Goal: Information Seeking & Learning: Learn about a topic

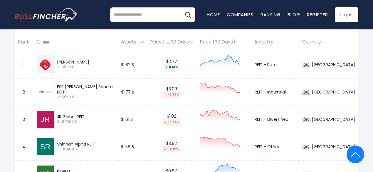
scroll to position [275, 0]
click at [71, 92] on div "ESR [PERSON_NAME] Square REIT" at bounding box center [86, 89] width 58 height 11
click at [47, 68] on img at bounding box center [45, 64] width 17 height 17
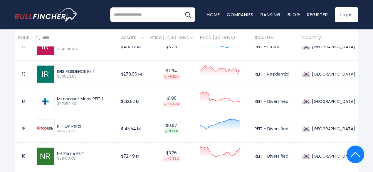
scroll to position [594, 0]
click at [47, 104] on img at bounding box center [45, 100] width 9 height 9
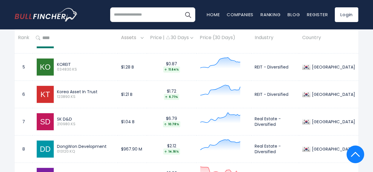
scroll to position [381, 0]
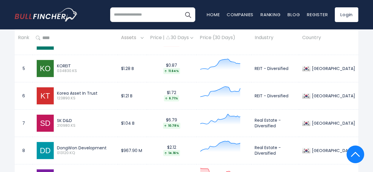
click at [62, 121] on div "SK D&D" at bounding box center [86, 120] width 58 height 5
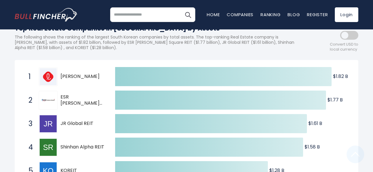
scroll to position [77, 0]
click at [50, 79] on img at bounding box center [48, 76] width 17 height 17
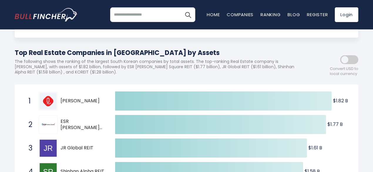
scroll to position [0, 0]
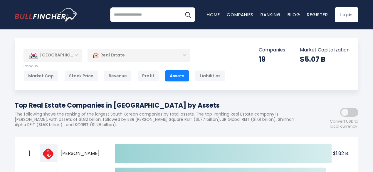
click at [146, 57] on div "Real Estate" at bounding box center [138, 55] width 103 height 14
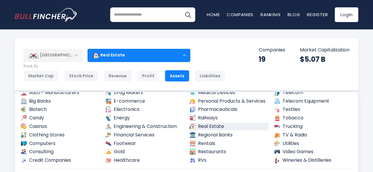
scroll to position [61, 0]
click at [219, 56] on div "South Korea Entire World 30,373 North America United States 3,966 Canada" at bounding box center [186, 64] width 343 height 52
click at [109, 75] on div "Revenue" at bounding box center [118, 75] width 28 height 11
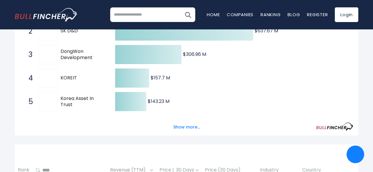
scroll to position [146, 0]
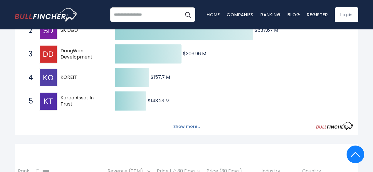
click at [201, 130] on button "Show more..." at bounding box center [187, 127] width 34 height 10
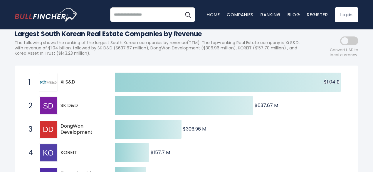
scroll to position [0, 0]
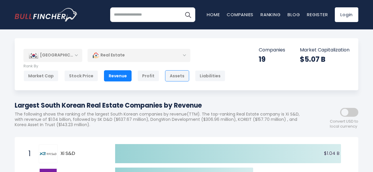
click at [169, 78] on div "Assets" at bounding box center [177, 75] width 24 height 11
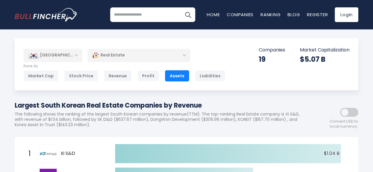
scroll to position [31, 0]
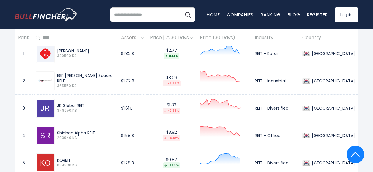
scroll to position [287, 0]
drag, startPoint x: 57, startPoint y: 51, endPoint x: 149, endPoint y: 81, distance: 97.1
drag, startPoint x: 142, startPoint y: 54, endPoint x: 110, endPoint y: 90, distance: 48.7
click at [110, 90] on div "ESR Kendall Square REIT 365550.KS" at bounding box center [75, 80] width 79 height 19
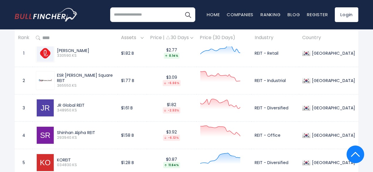
click at [110, 104] on div "JR Global REIT 348950.KS" at bounding box center [75, 107] width 79 height 19
click at [58, 51] on div "[PERSON_NAME]" at bounding box center [86, 50] width 58 height 5
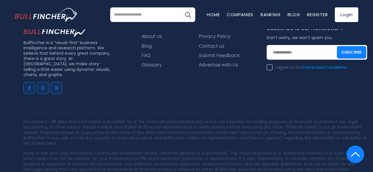
scroll to position [973, 0]
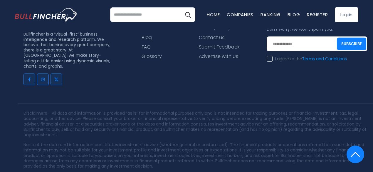
drag, startPoint x: 56, startPoint y: 51, endPoint x: 202, endPoint y: 29, distance: 147.4
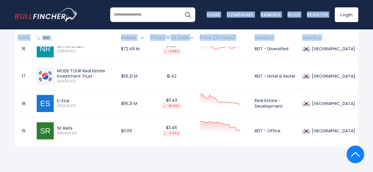
scroll to position [700, 0]
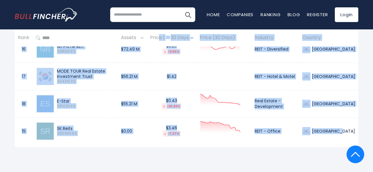
drag, startPoint x: 356, startPoint y: 132, endPoint x: 169, endPoint y: 43, distance: 207.1
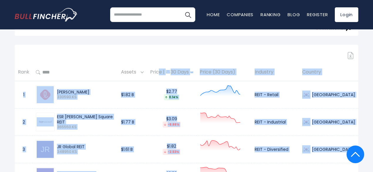
scroll to position [245, 0]
copy table "e | 30 Days Price (30 Days) Industry Country 1 LOTTE REIT 330590.KS $1.82 B $2.…"
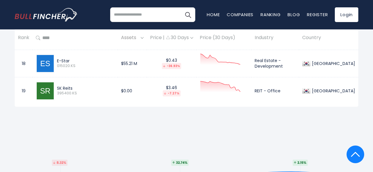
scroll to position [741, 0]
